Goal: Transaction & Acquisition: Book appointment/travel/reservation

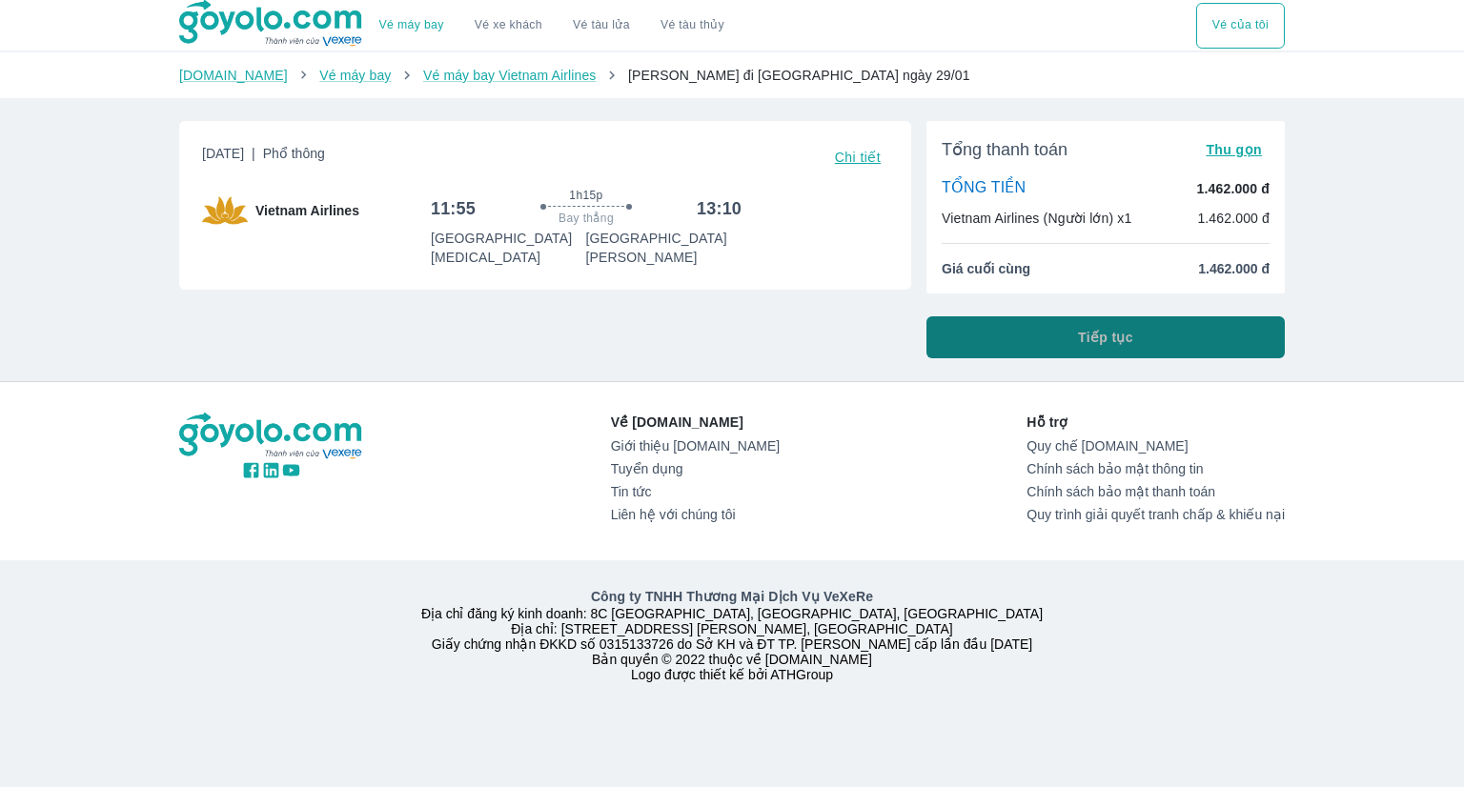
click at [1053, 344] on button "Tiếp tục" at bounding box center [1106, 337] width 358 height 42
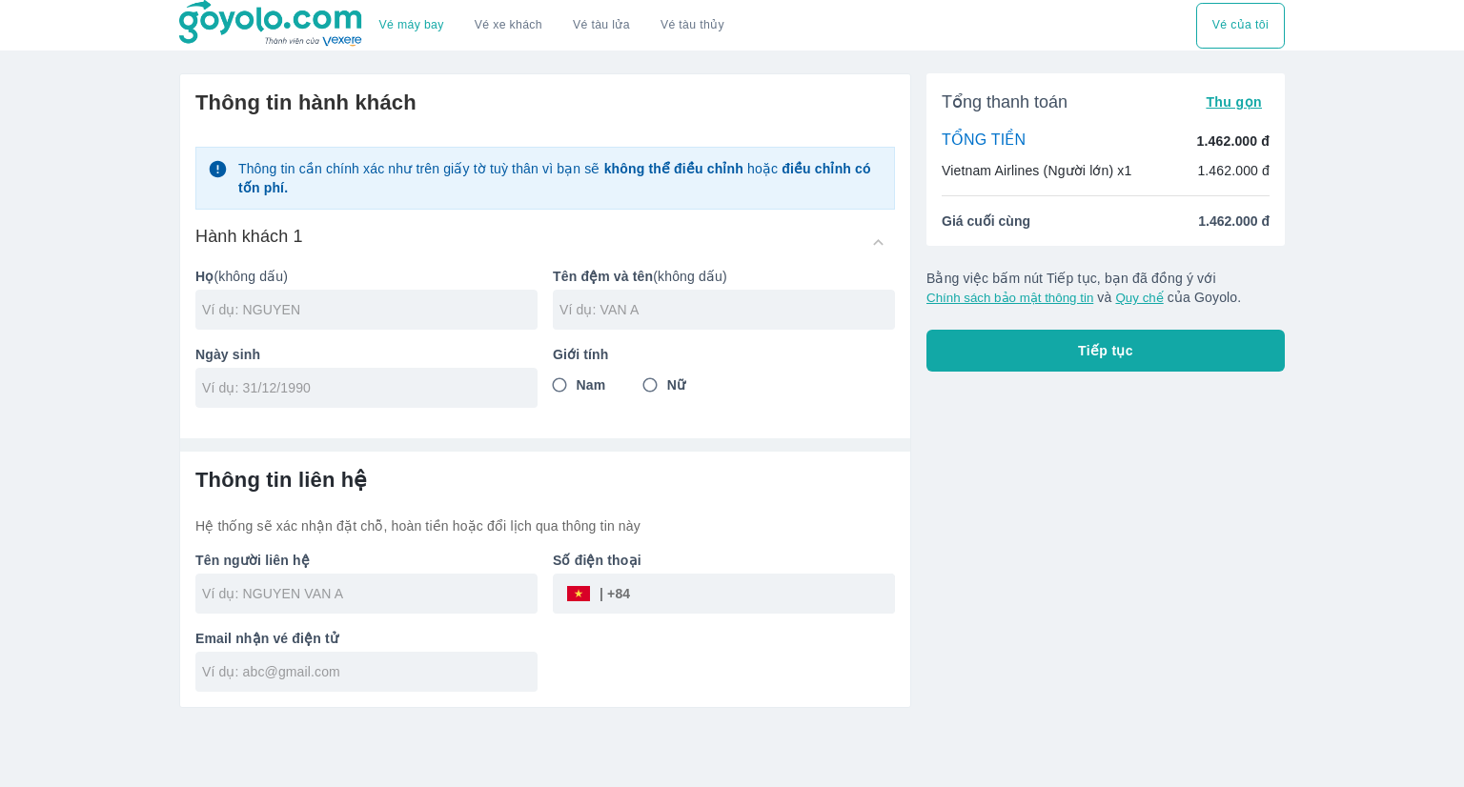
click at [629, 444] on hr at bounding box center [545, 445] width 730 height 13
click at [400, 302] on input "text" at bounding box center [370, 309] width 336 height 19
click at [596, 300] on input "text" at bounding box center [728, 309] width 336 height 19
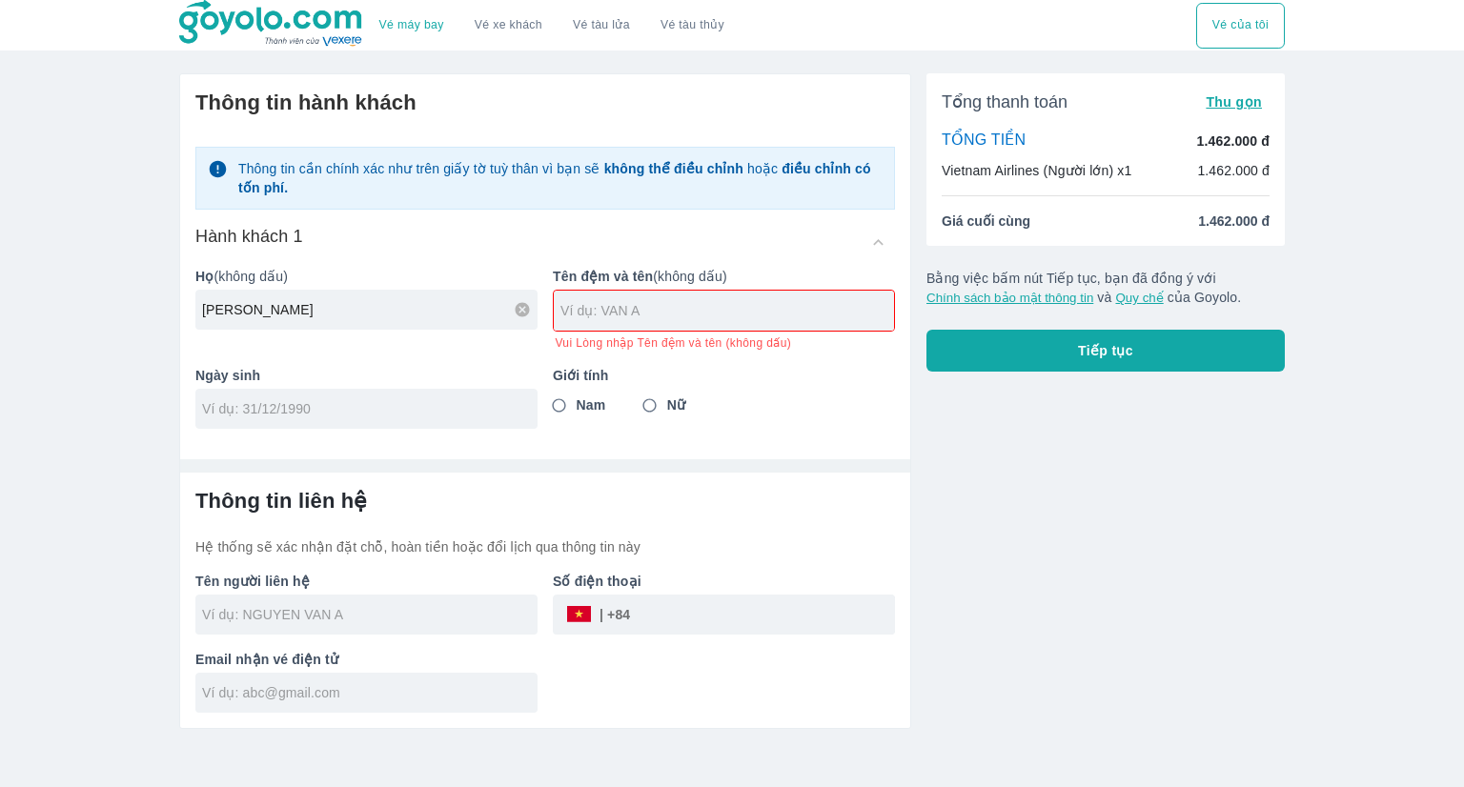
drag, startPoint x: 409, startPoint y: 312, endPoint x: 180, endPoint y: 310, distance: 228.8
click at [180, 310] on div "Thông tin hành khách Thông tin cần chính xác như trên giấy tờ tuỳ thân vì bạn s…" at bounding box center [545, 259] width 730 height 370
type input "LE"
click at [583, 310] on input "text" at bounding box center [728, 310] width 334 height 19
type input "THI TO HUU"
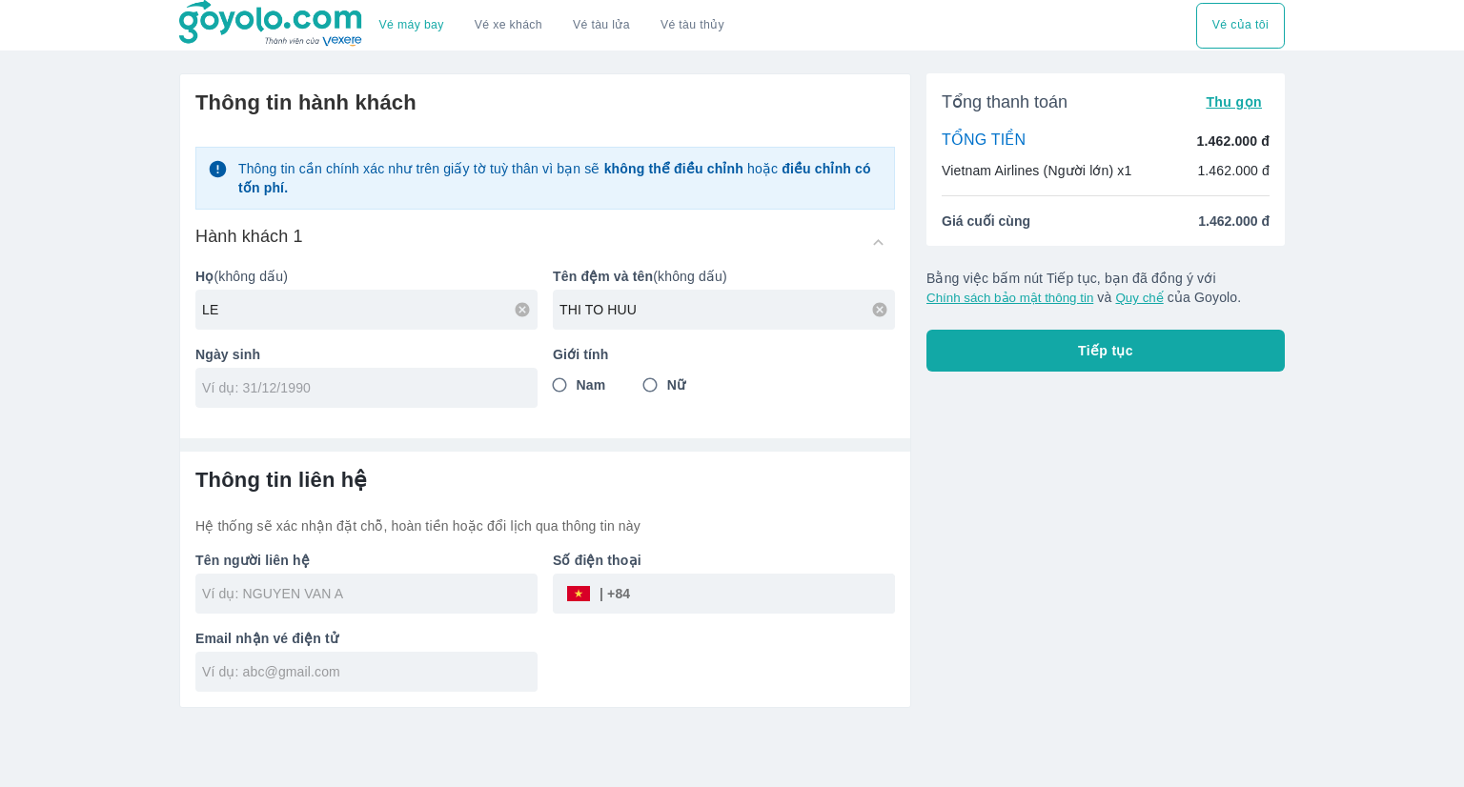
click at [417, 415] on div "Thông tin hành khách Thông tin cần chính xác như trên giấy tờ tuỳ thân vì bạn s…" at bounding box center [545, 248] width 730 height 349
